Goal: Transaction & Acquisition: Purchase product/service

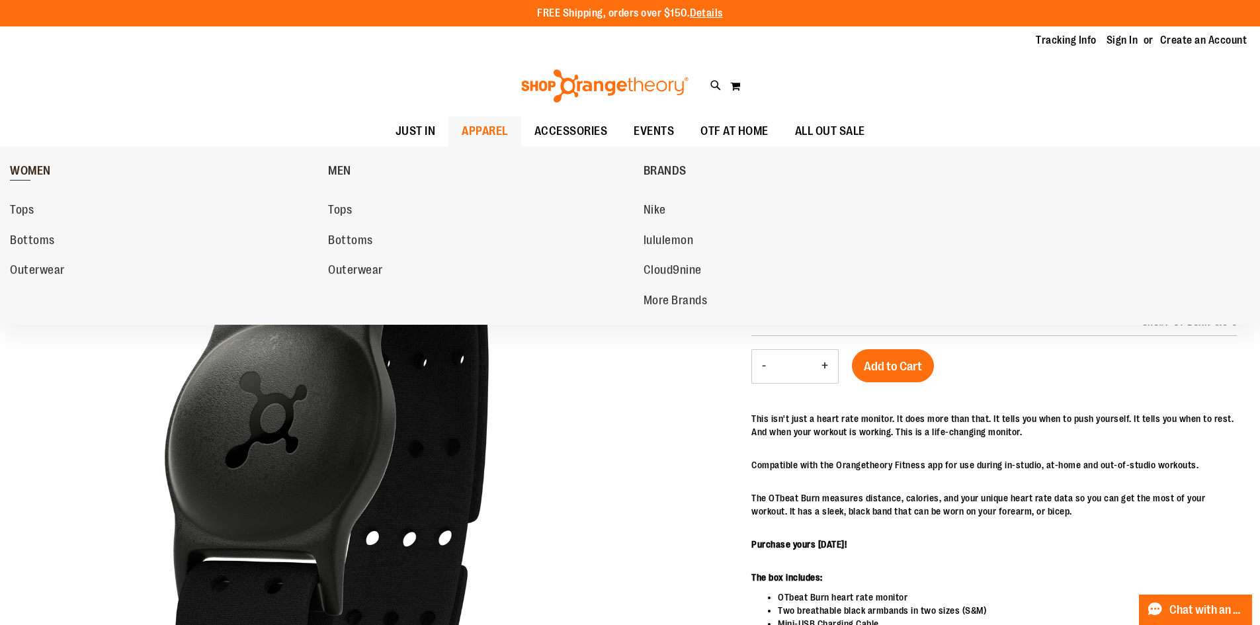
click at [51, 173] on span "WOMEN" at bounding box center [30, 172] width 41 height 17
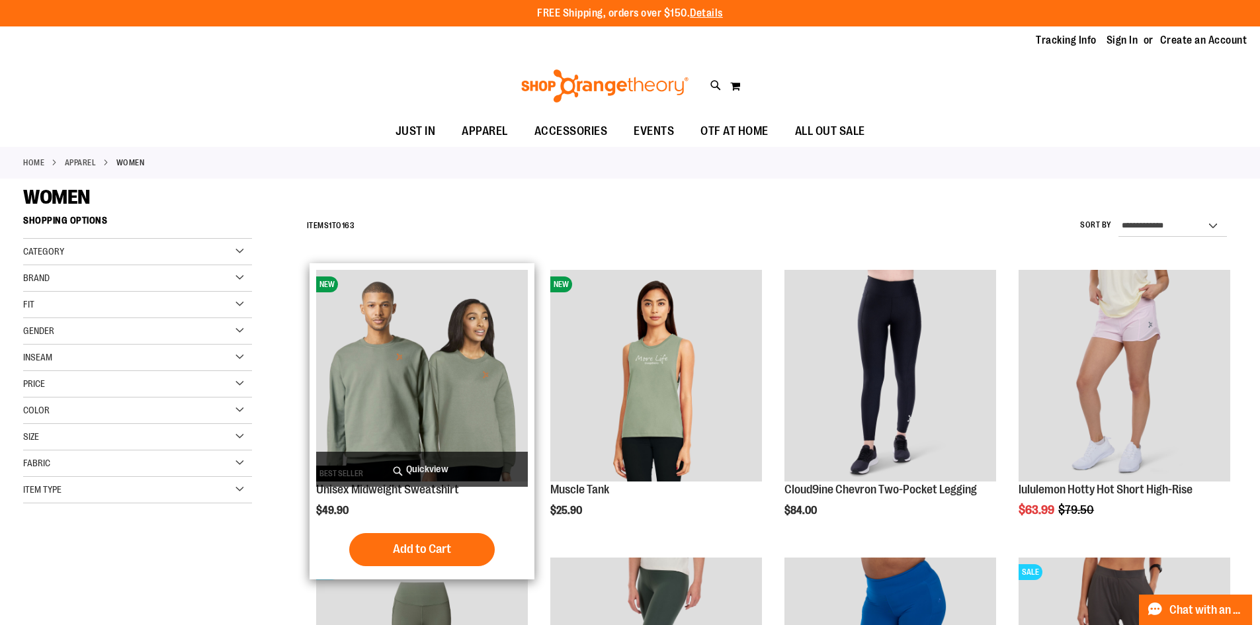
click at [419, 469] on span "Quickview" at bounding box center [422, 469] width 212 height 35
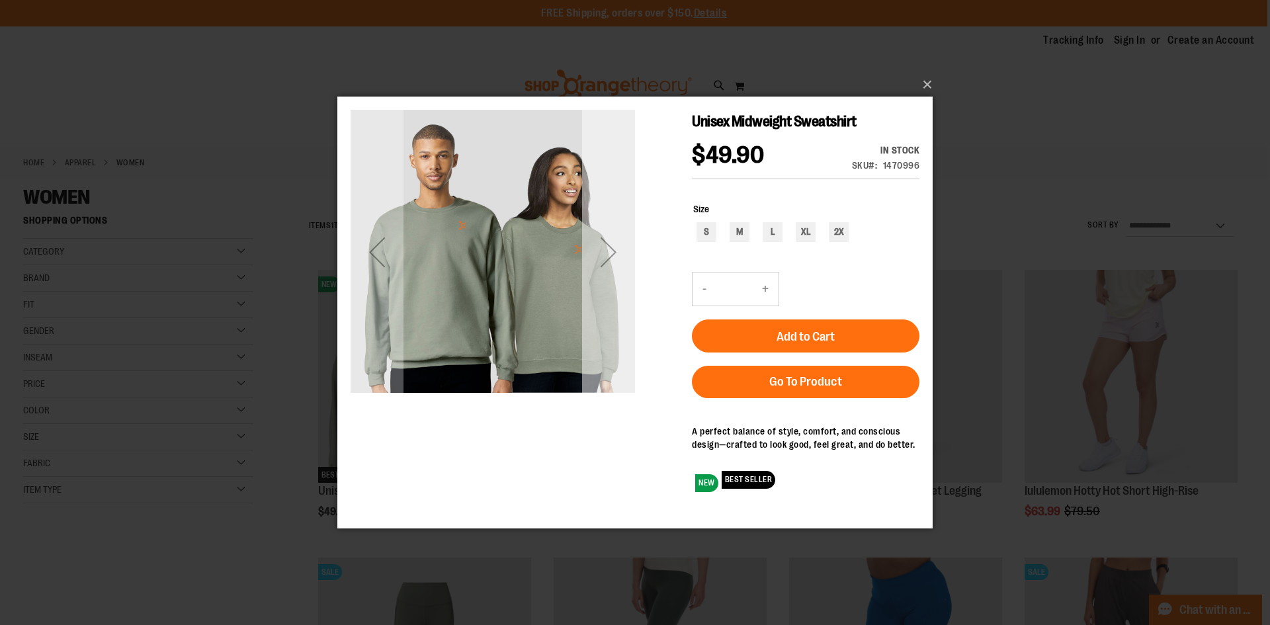
click at [603, 263] on div "Next" at bounding box center [608, 251] width 53 height 53
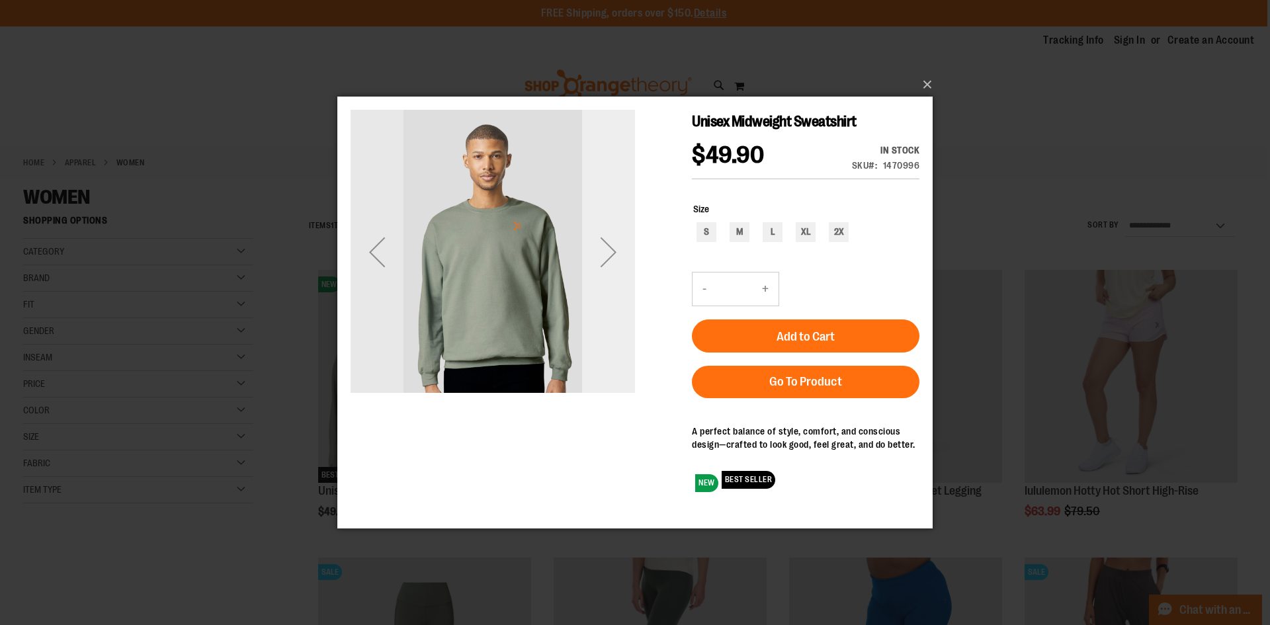
click at [603, 263] on div "Next" at bounding box center [608, 251] width 53 height 53
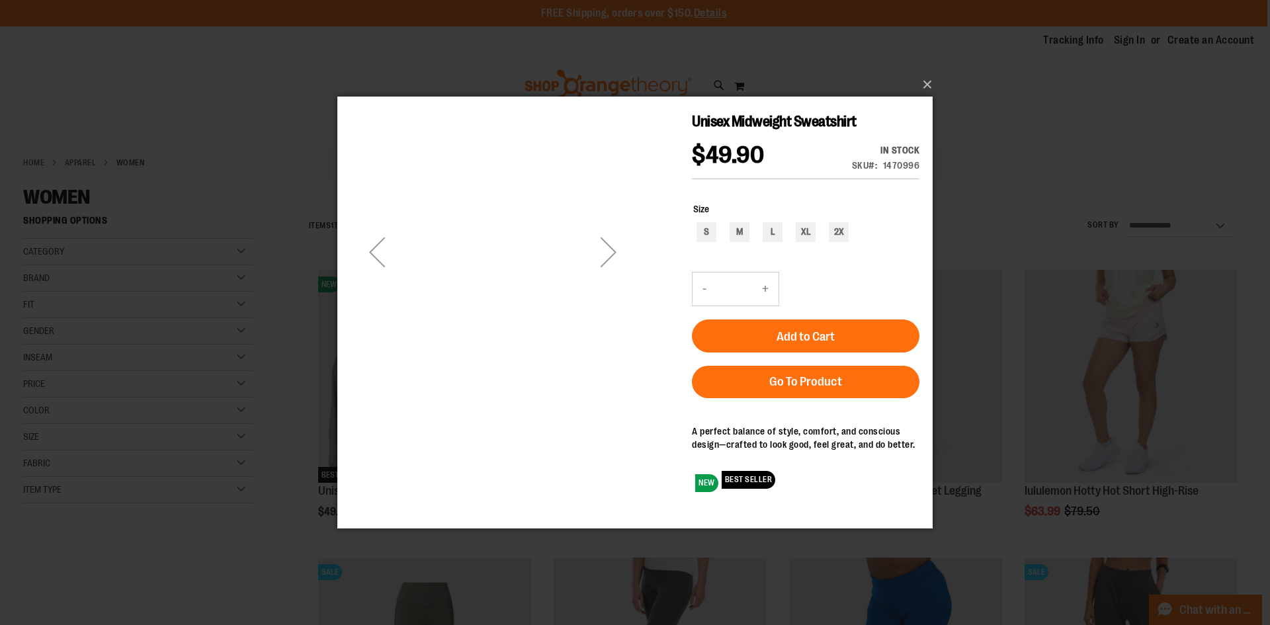
click at [603, 263] on div "Next" at bounding box center [608, 251] width 53 height 53
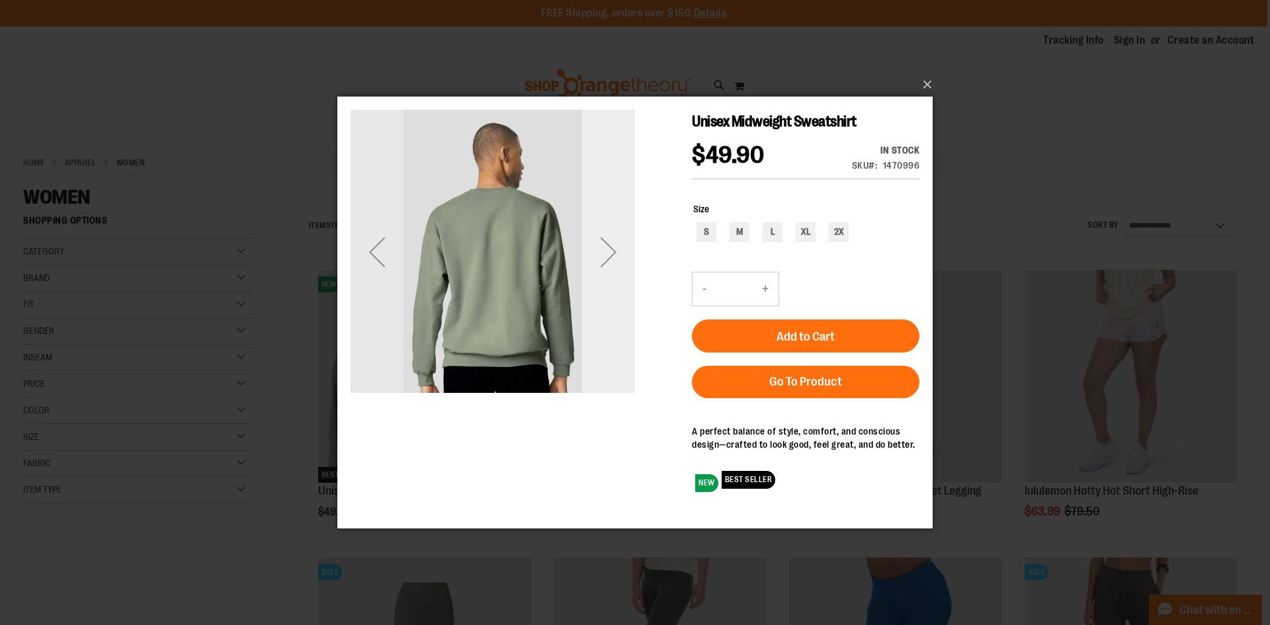
click at [605, 267] on div "Next" at bounding box center [608, 251] width 53 height 53
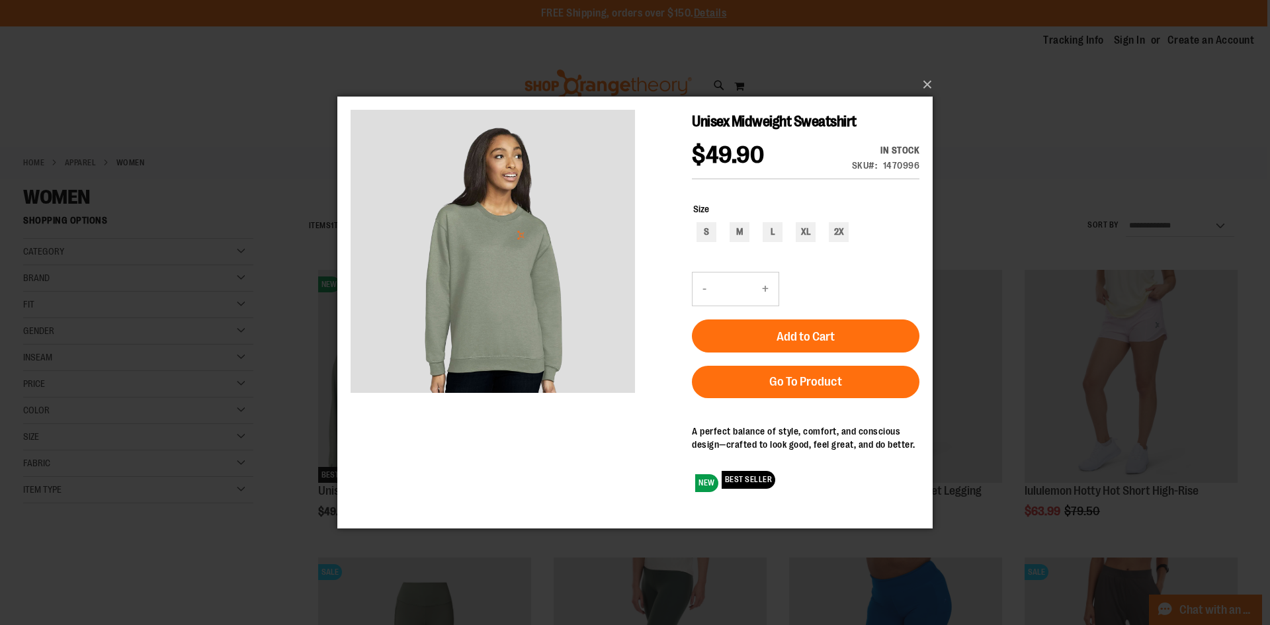
click at [433, 32] on div "×" at bounding box center [635, 312] width 1270 height 625
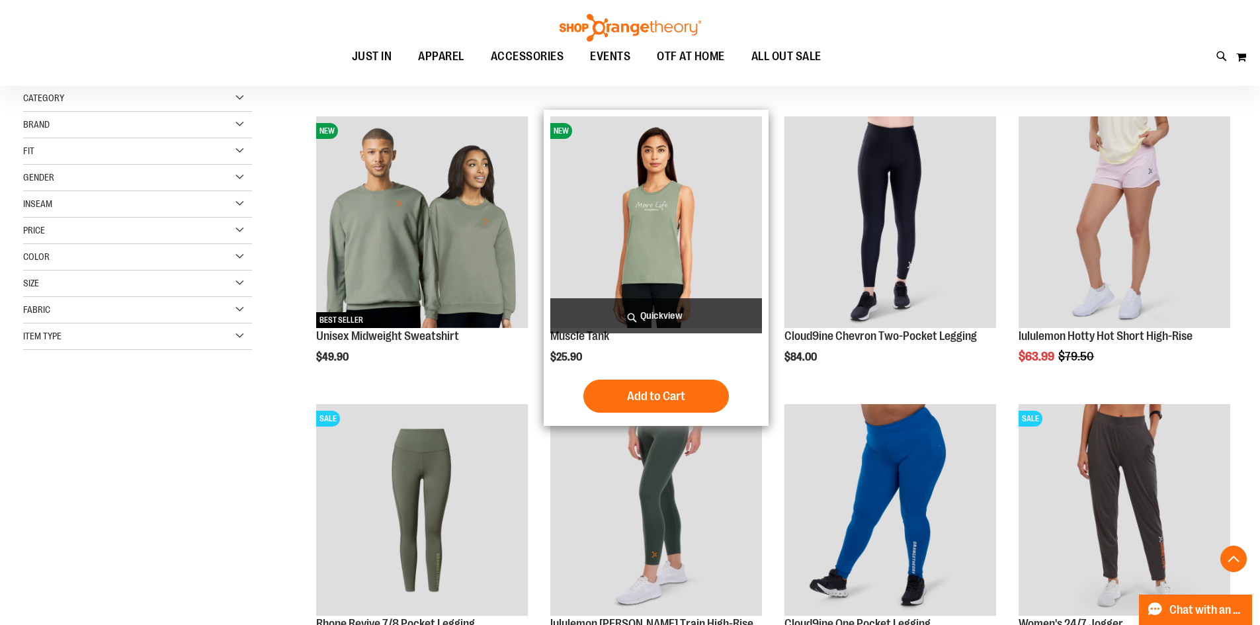
scroll to position [330, 0]
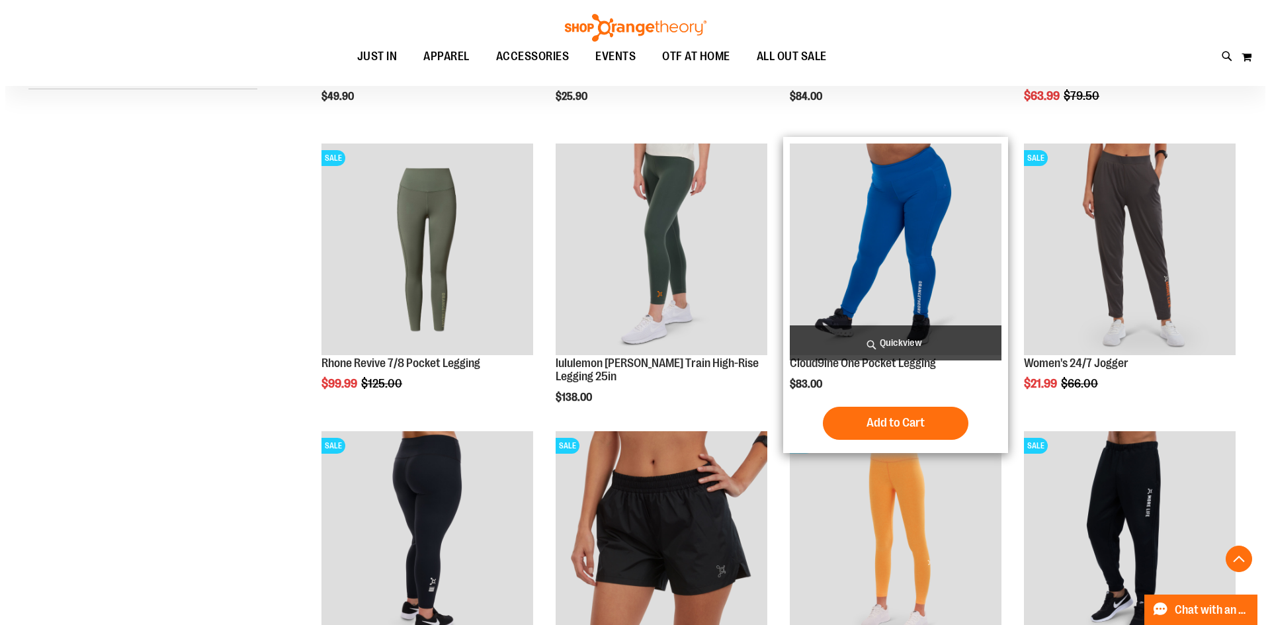
scroll to position [595, 0]
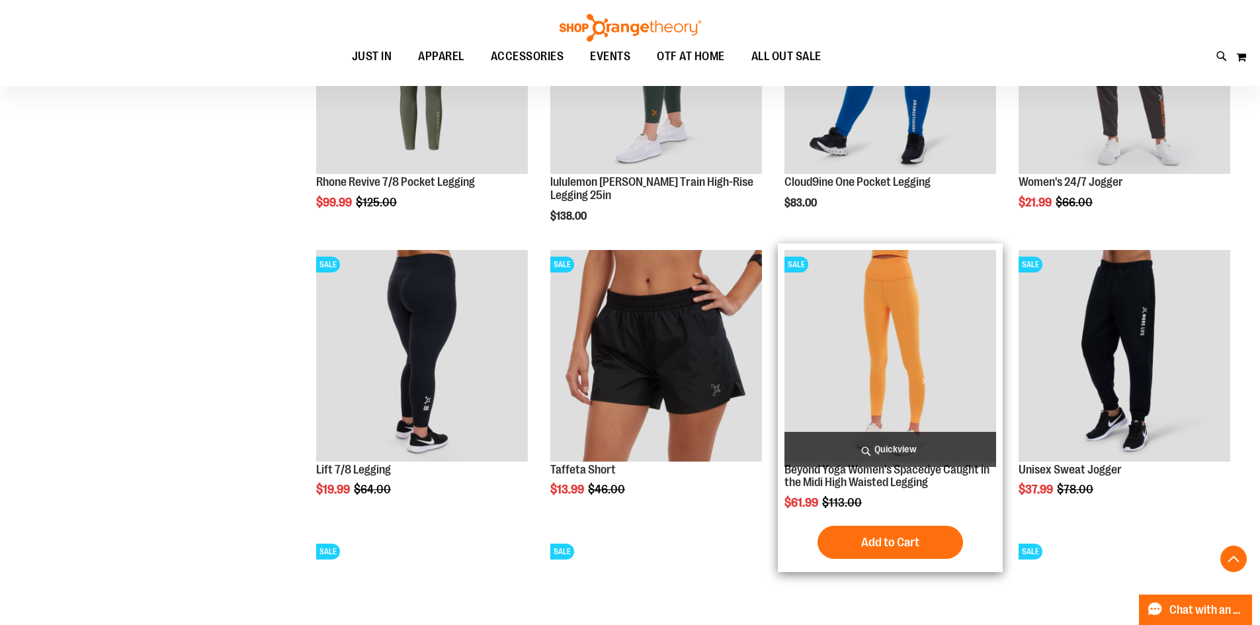
click at [908, 447] on span "Quickview" at bounding box center [891, 449] width 212 height 35
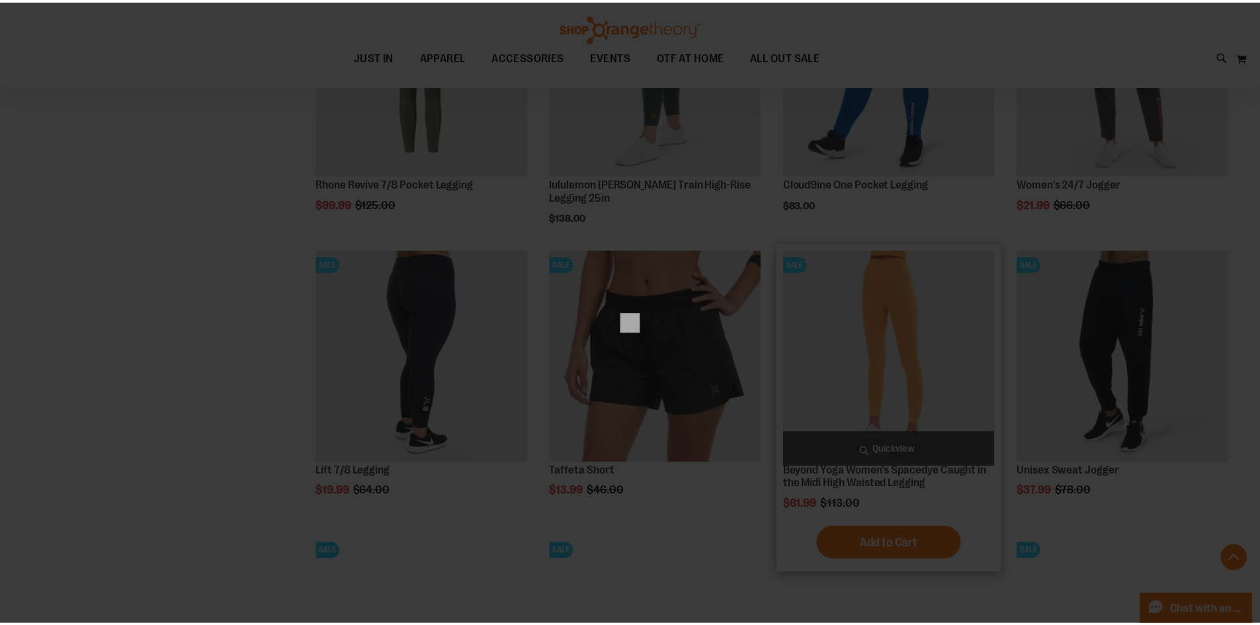
scroll to position [0, 0]
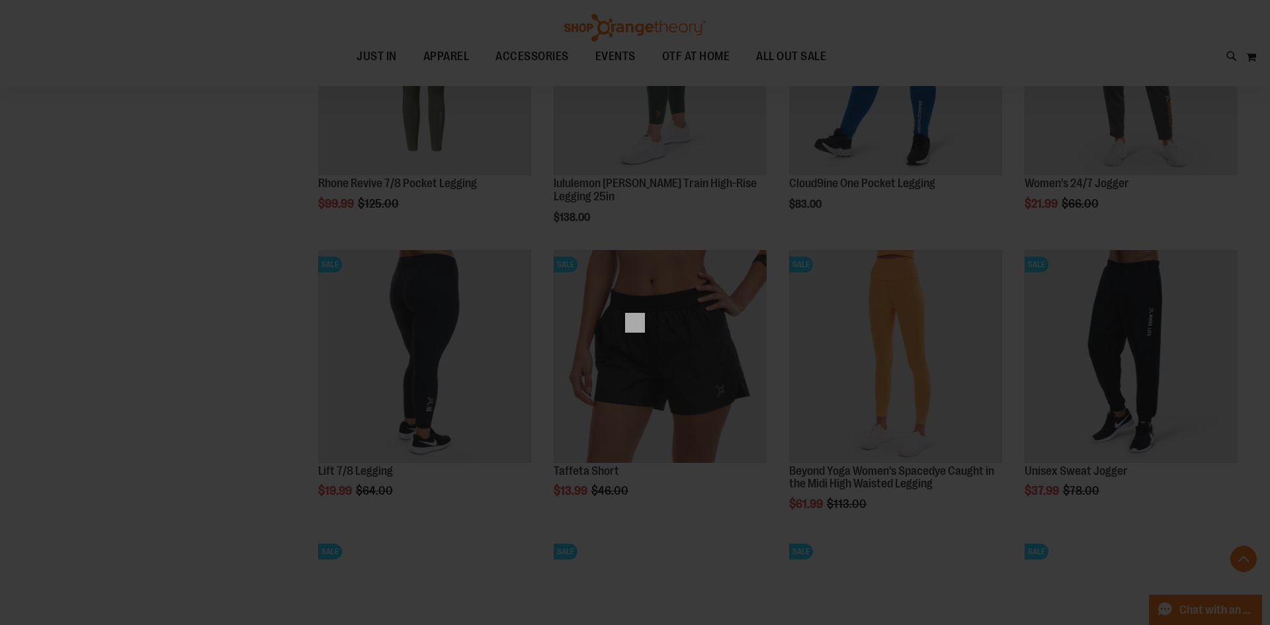
click at [901, 349] on div "×" at bounding box center [635, 312] width 1270 height 625
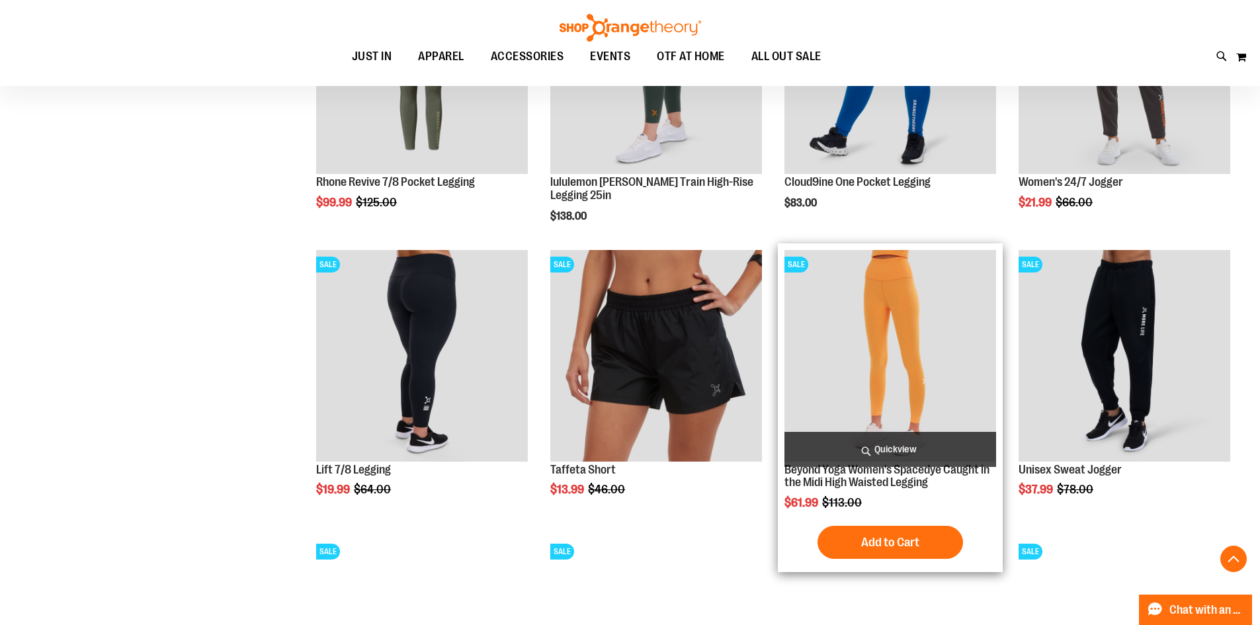
click at [889, 397] on img "product" at bounding box center [891, 356] width 212 height 212
click at [892, 550] on span "Add to Cart" at bounding box center [890, 542] width 58 height 15
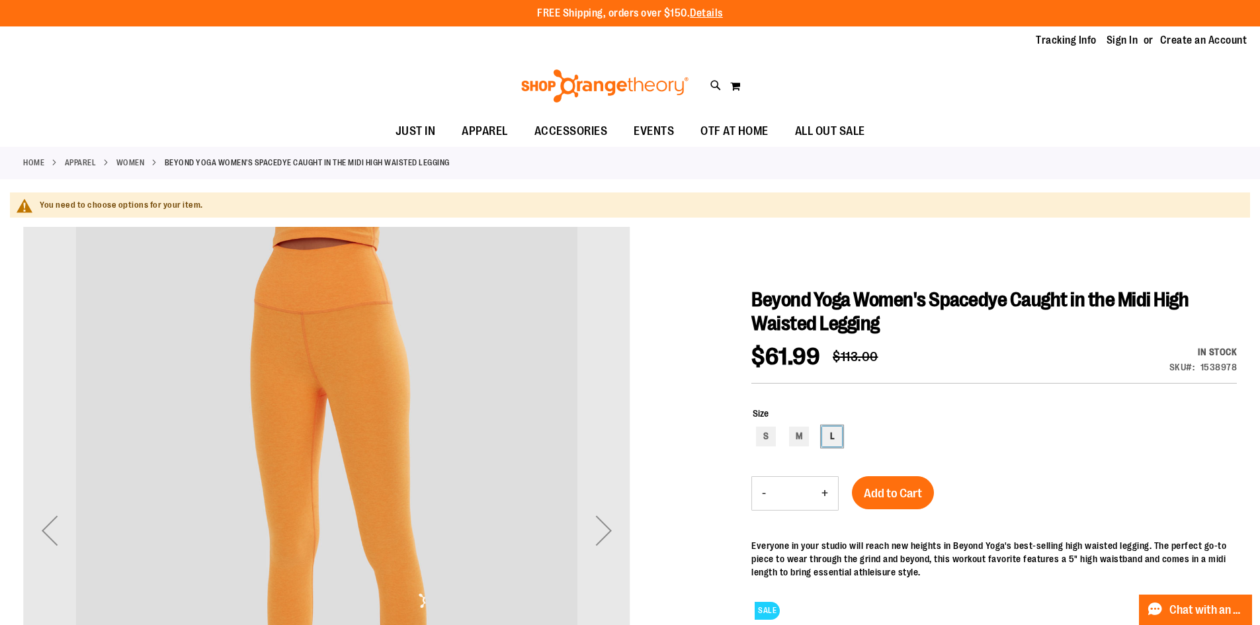
click at [830, 433] on div "L" at bounding box center [832, 437] width 20 height 20
type input "***"
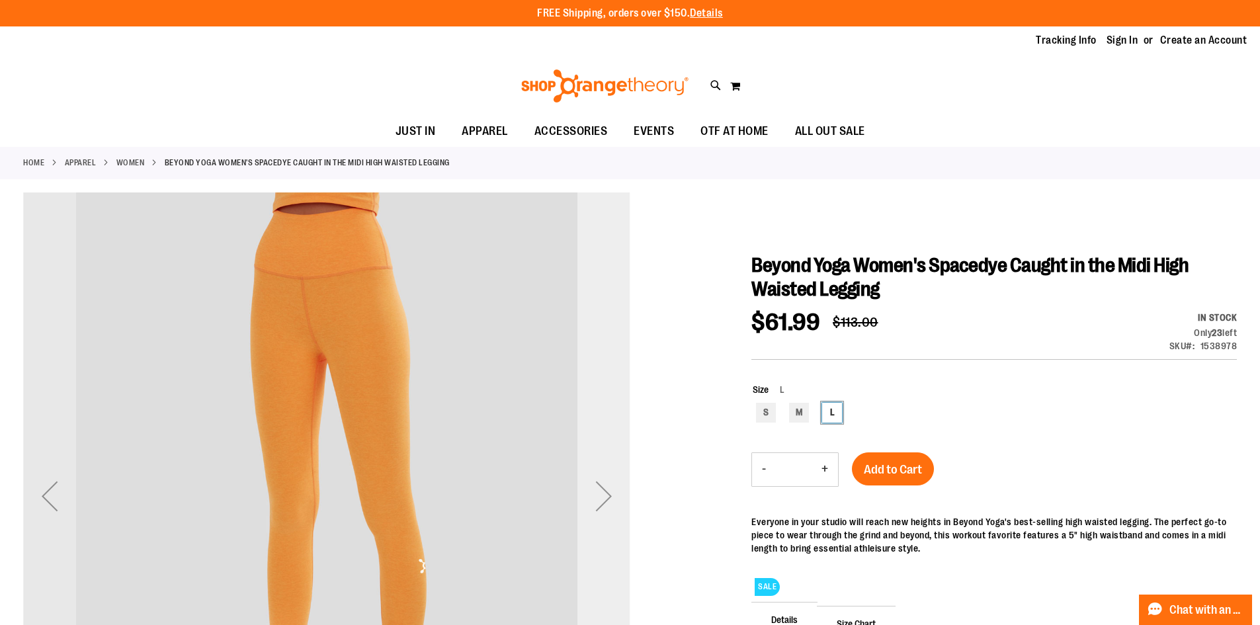
click at [599, 503] on div "Next" at bounding box center [604, 496] width 53 height 53
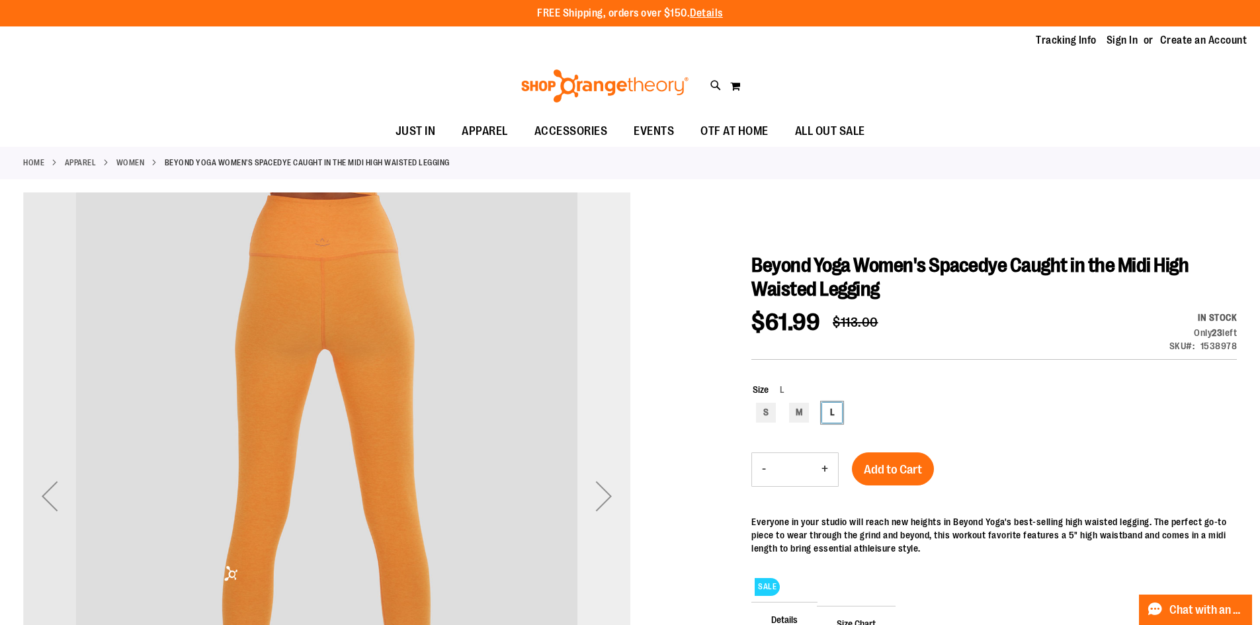
click at [599, 503] on div "Next" at bounding box center [604, 496] width 53 height 53
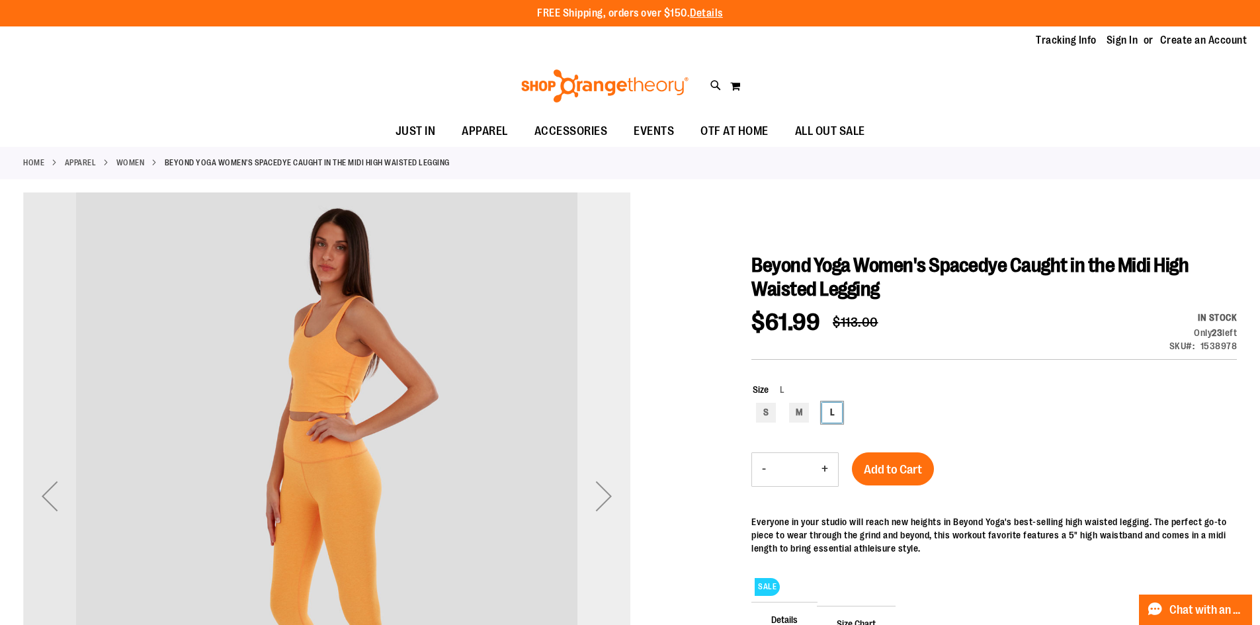
click at [599, 503] on div "Next" at bounding box center [604, 496] width 53 height 53
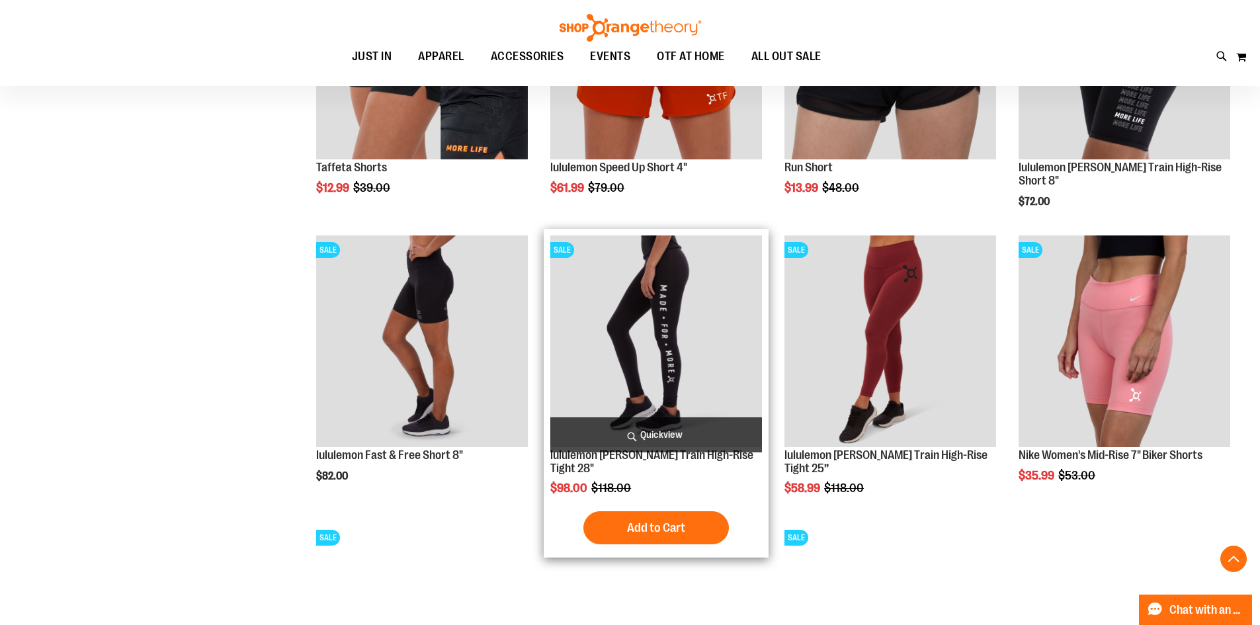
scroll to position [1043, 0]
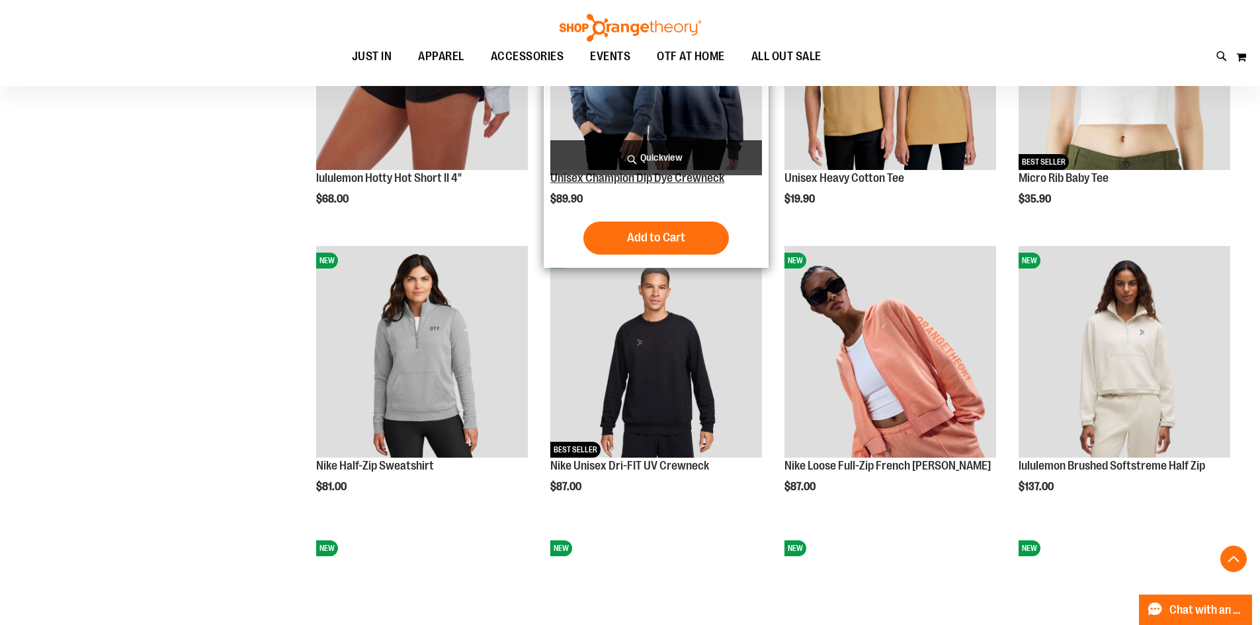
scroll to position [1903, 0]
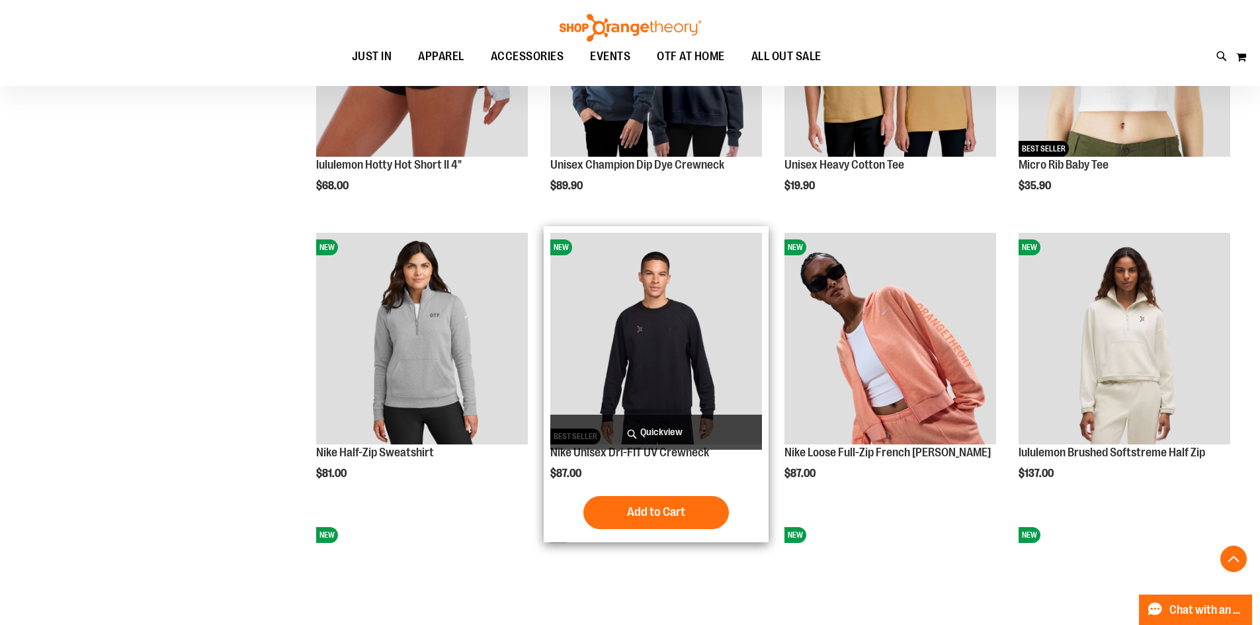
click at [675, 345] on img "product" at bounding box center [656, 339] width 212 height 212
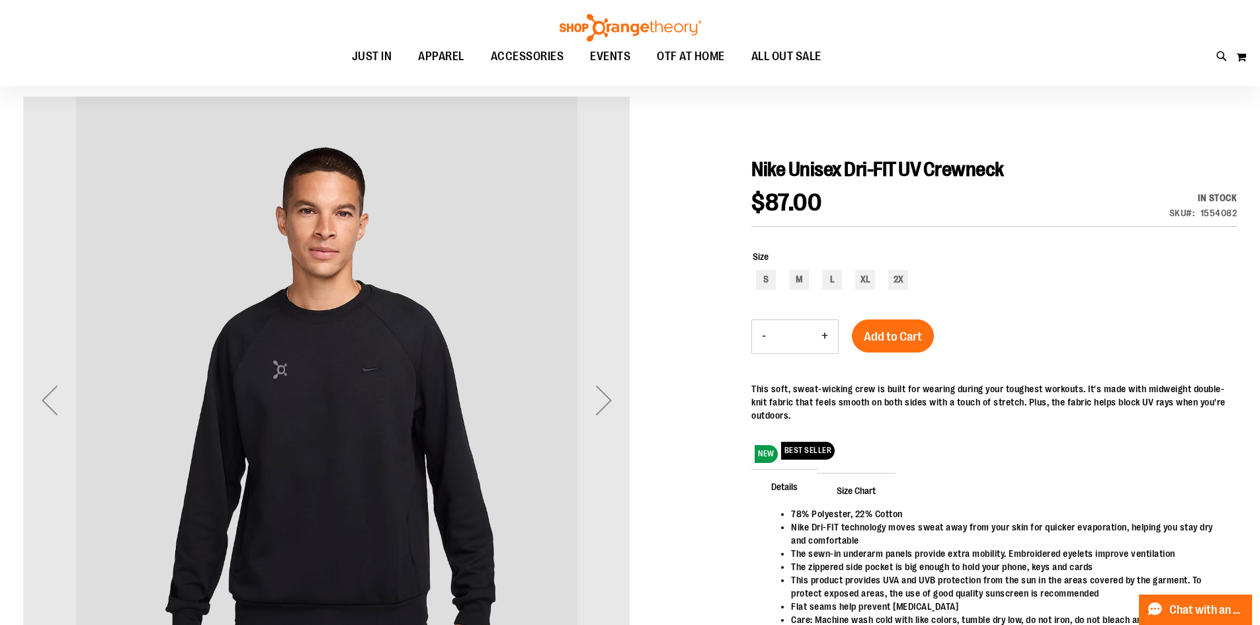
scroll to position [330, 0]
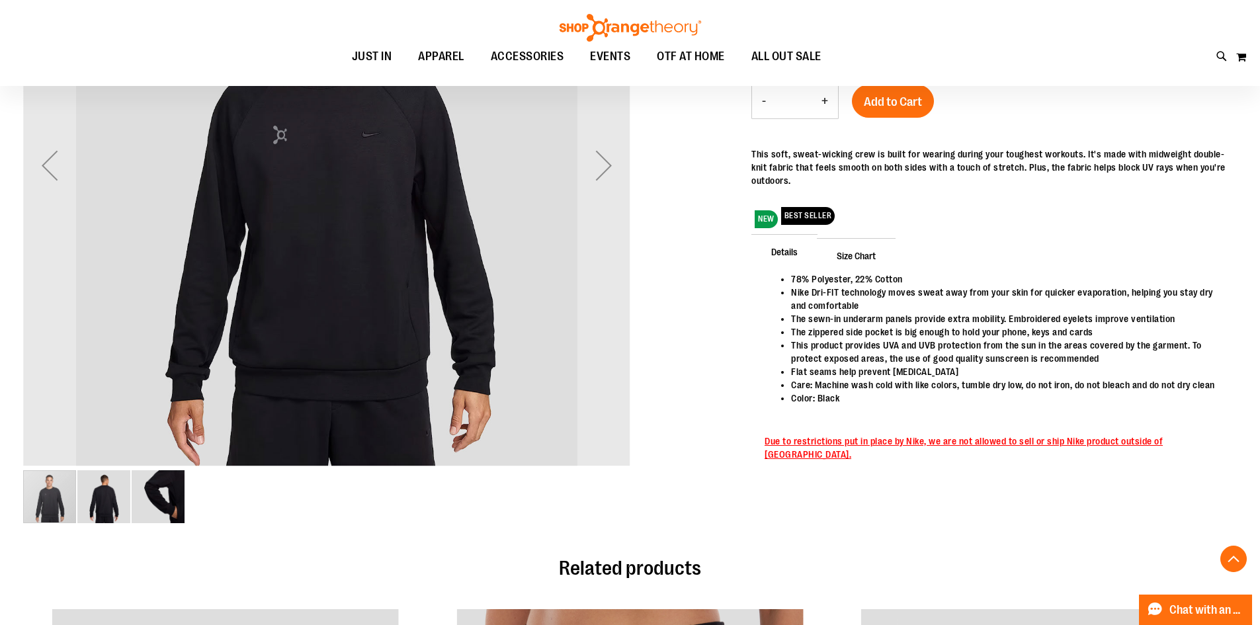
click at [111, 489] on img "image 2 of 3" at bounding box center [103, 496] width 53 height 53
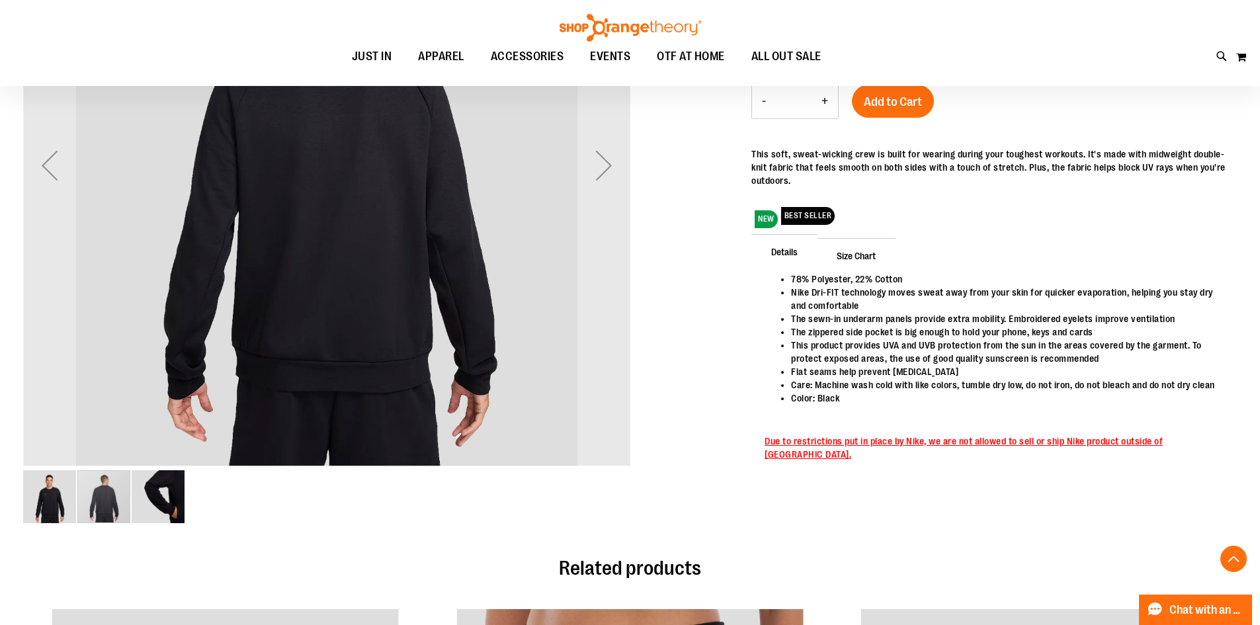
click at [147, 488] on img "image 3 of 3" at bounding box center [158, 496] width 53 height 53
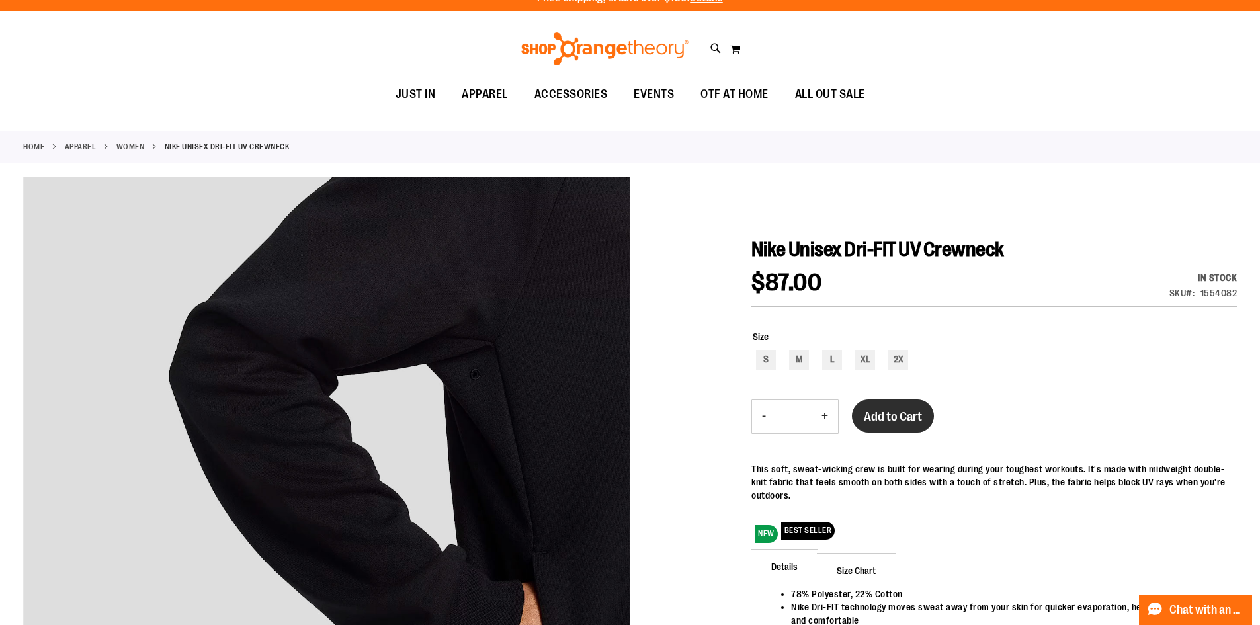
scroll to position [0, 0]
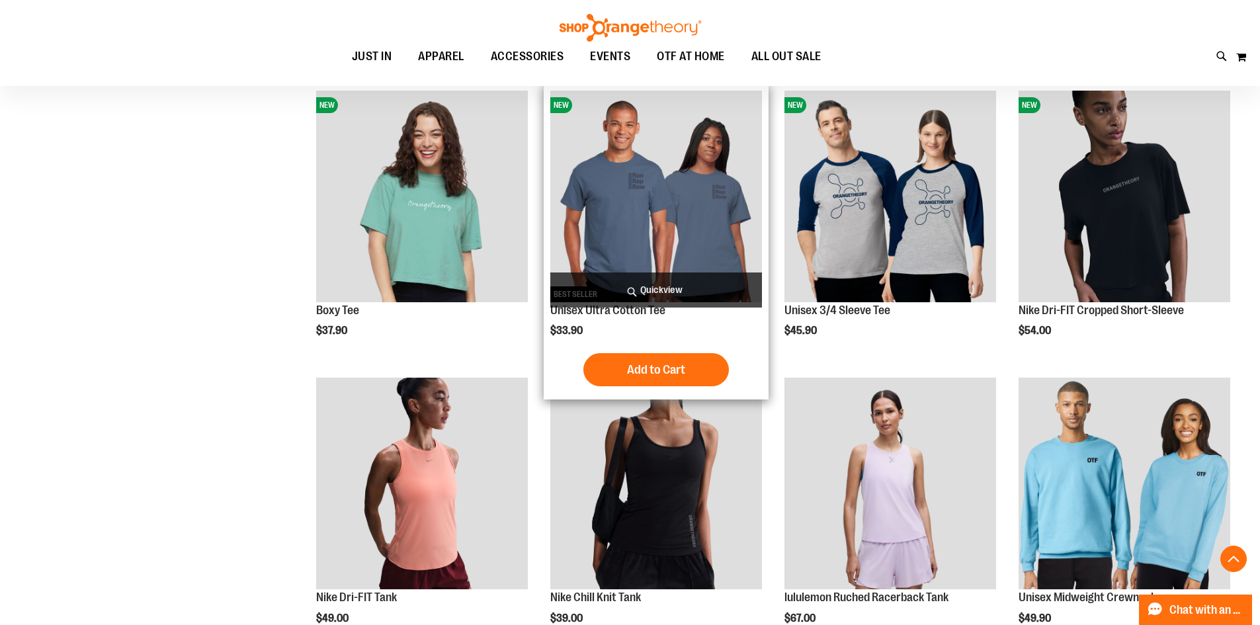
scroll to position [661, 0]
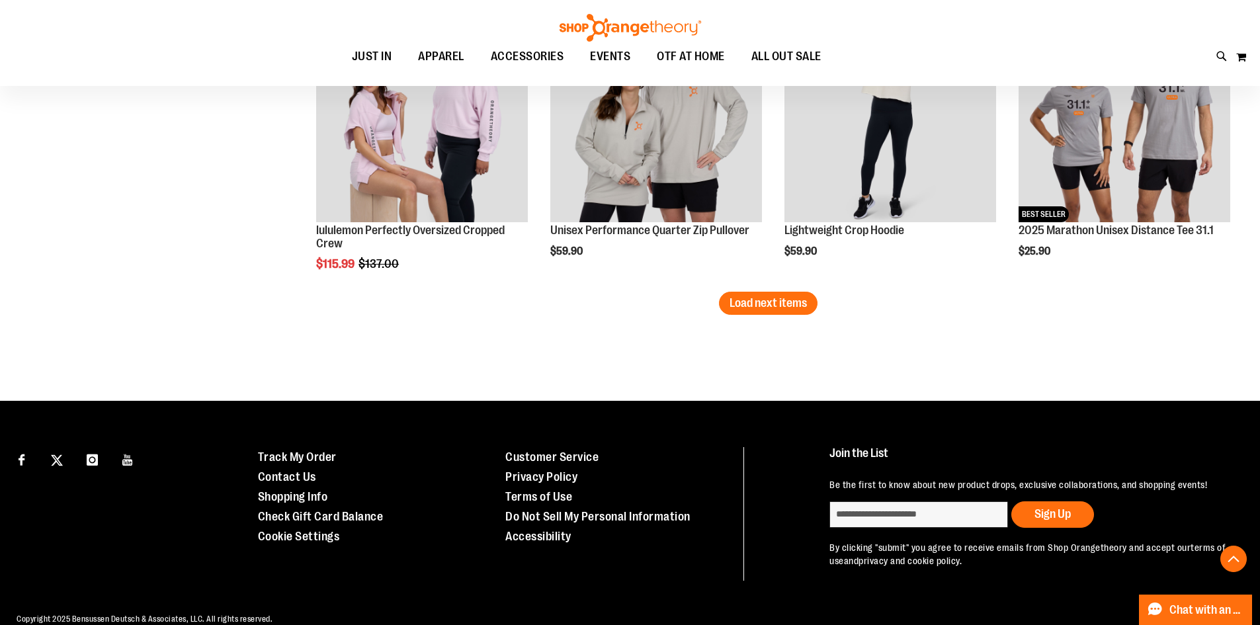
scroll to position [2447, 0]
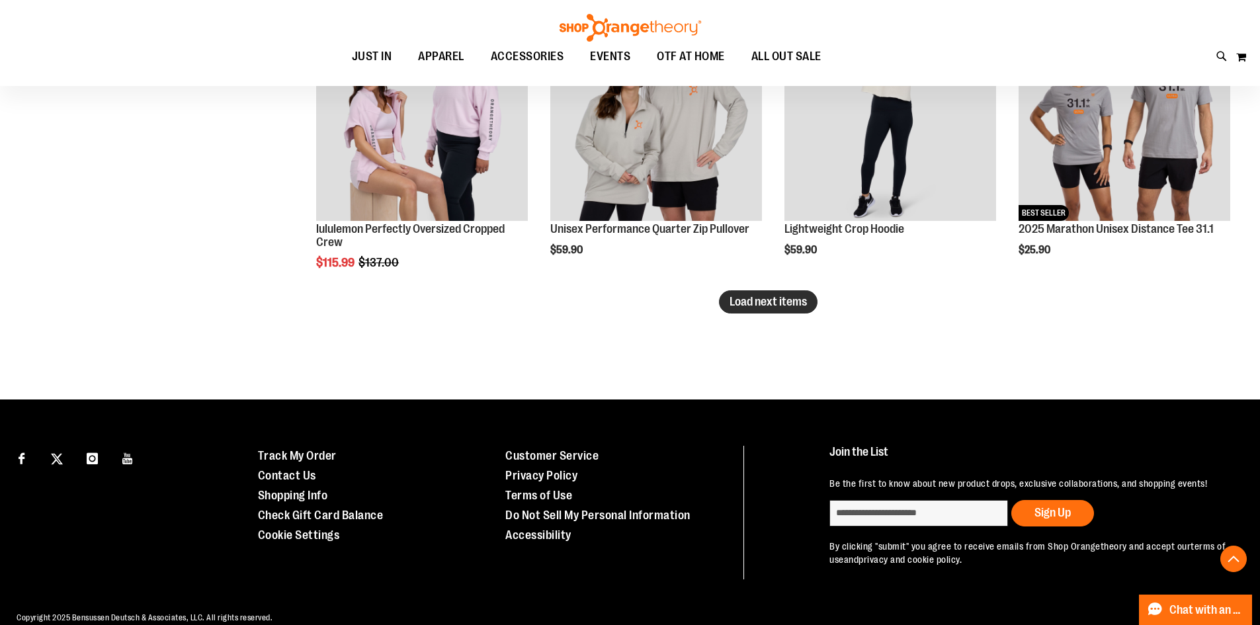
click at [762, 296] on span "Load next items" at bounding box center [768, 301] width 77 height 13
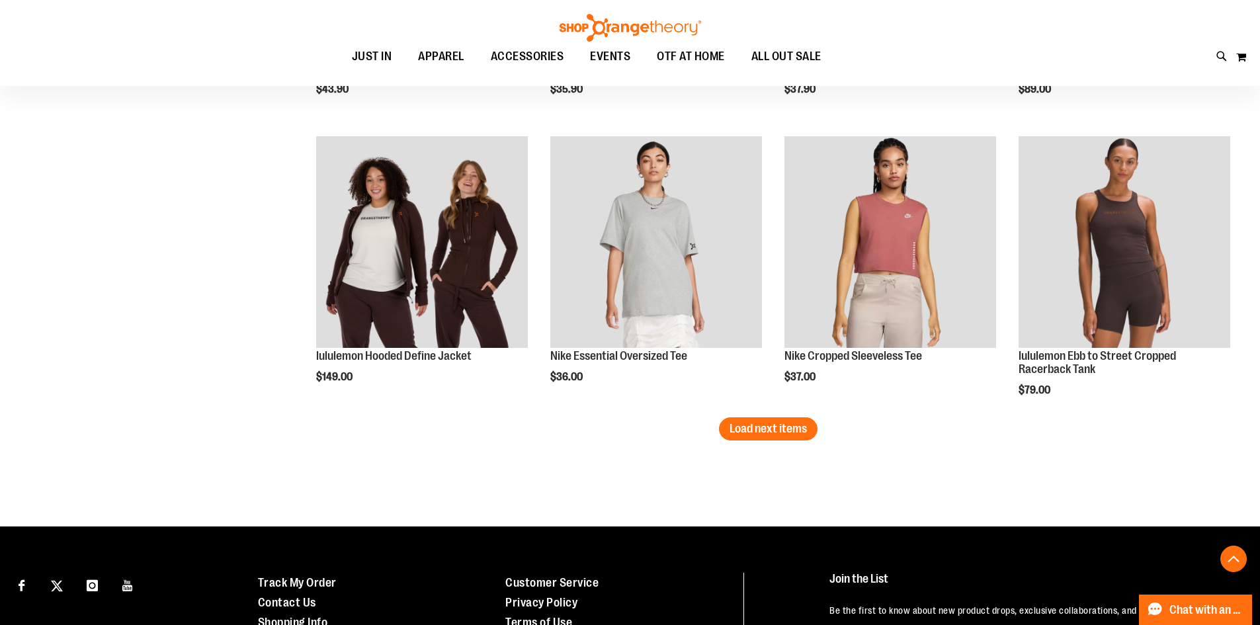
scroll to position [3331, 0]
